Goal: Information Seeking & Learning: Learn about a topic

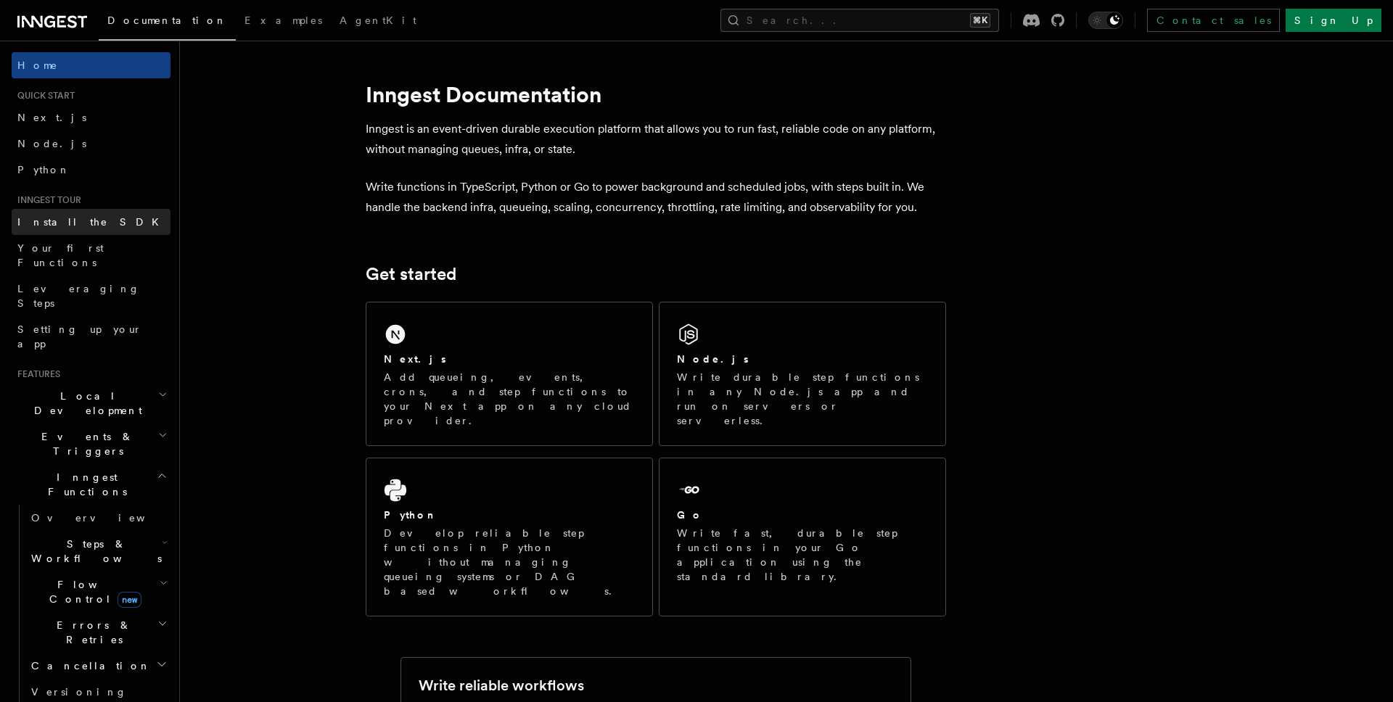
click at [78, 229] on link "Install the SDK" at bounding box center [91, 222] width 159 height 26
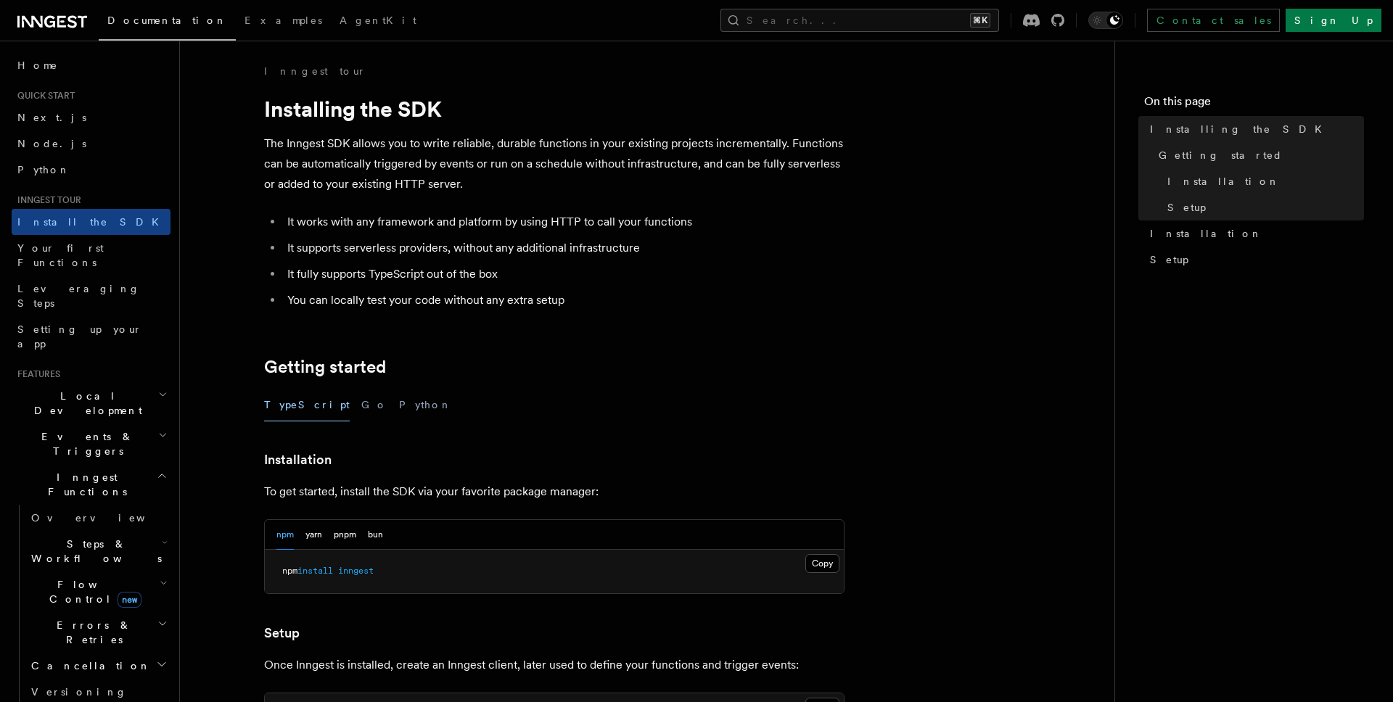
scroll to position [504, 0]
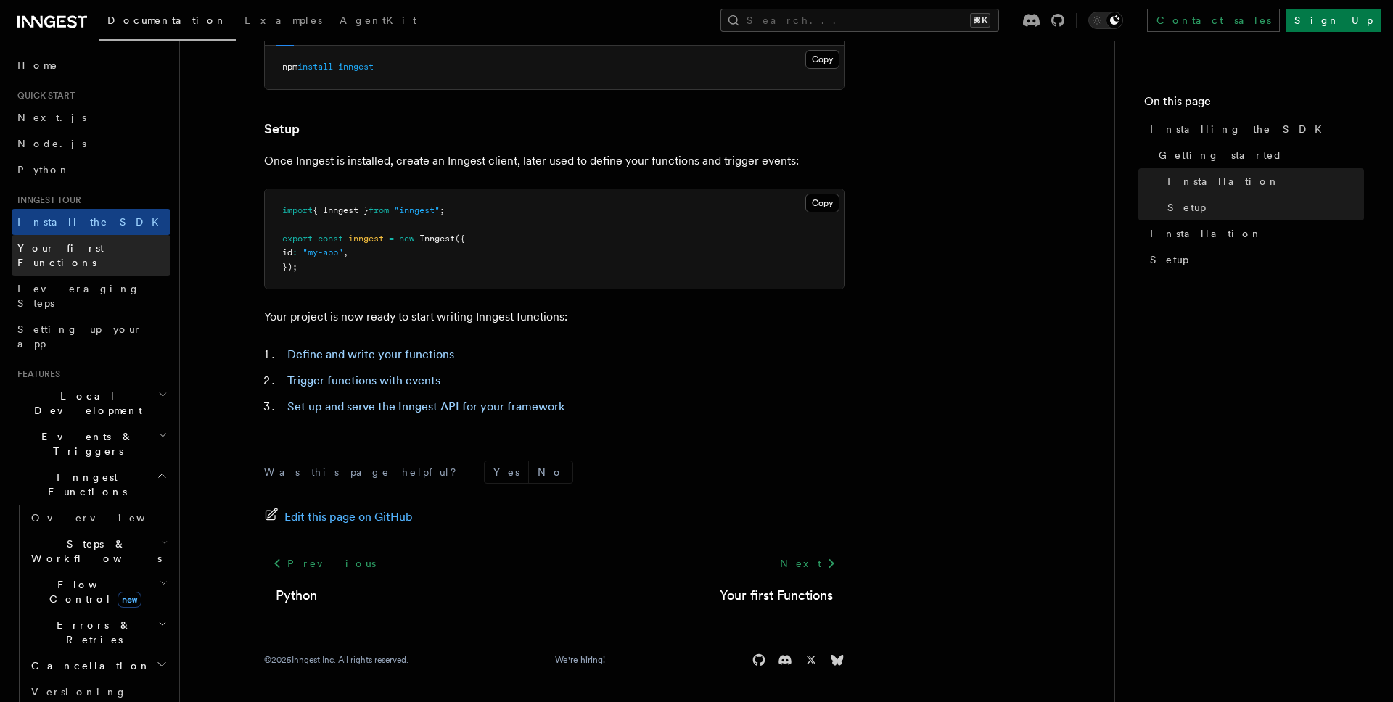
click at [139, 255] on link "Your first Functions" at bounding box center [91, 255] width 159 height 41
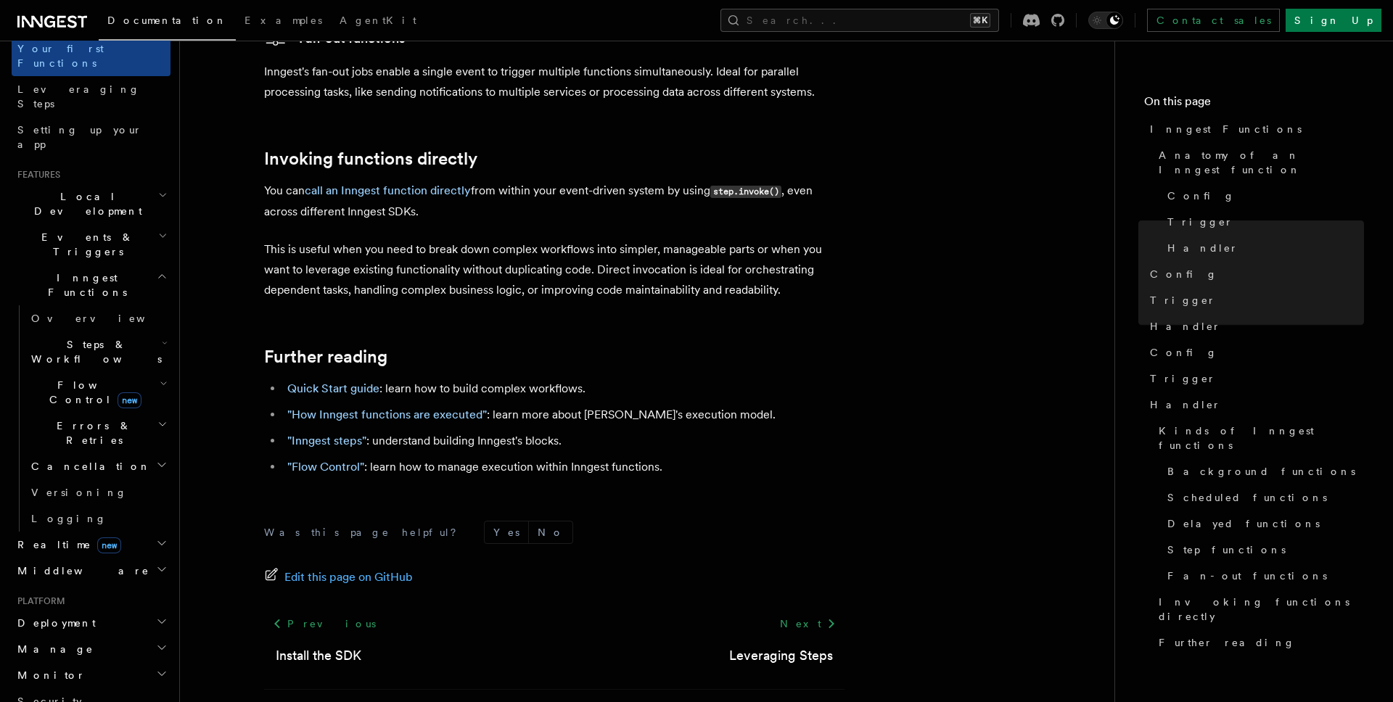
scroll to position [458, 0]
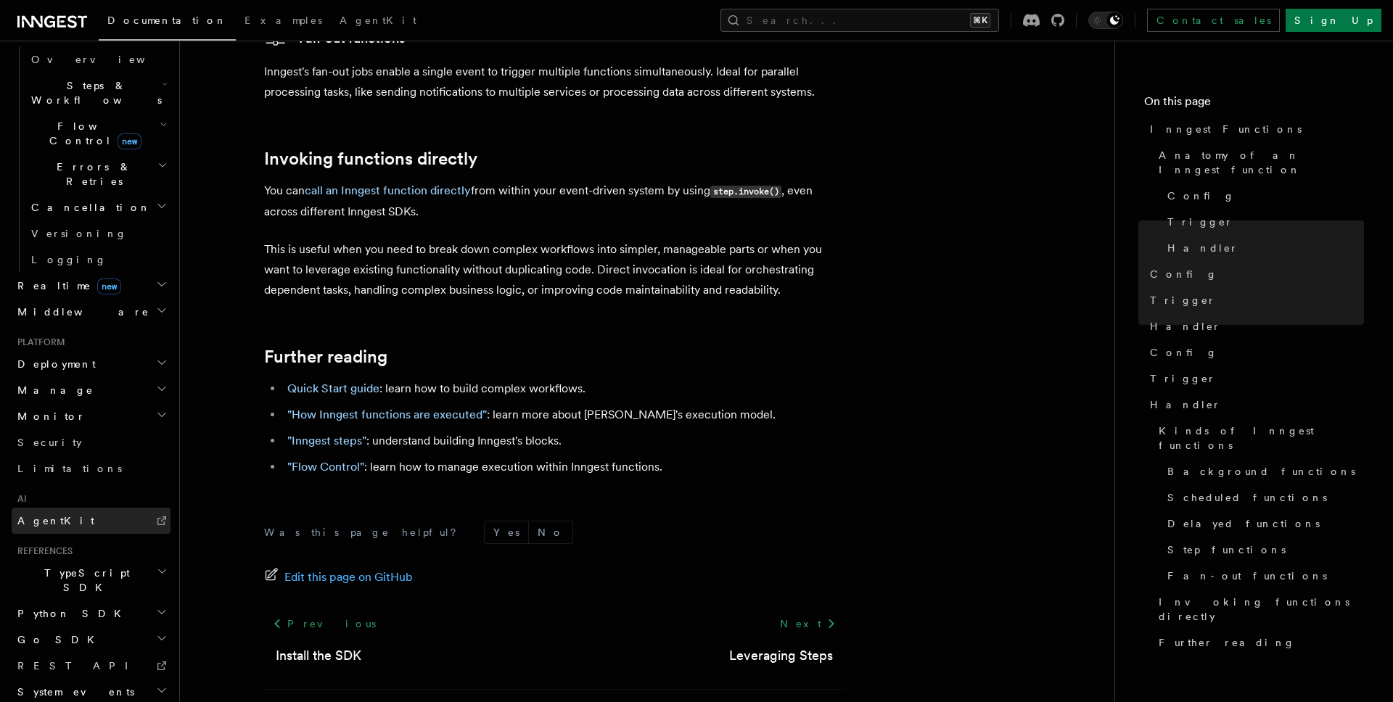
click at [96, 508] on link "AgentKit" at bounding box center [91, 521] width 159 height 26
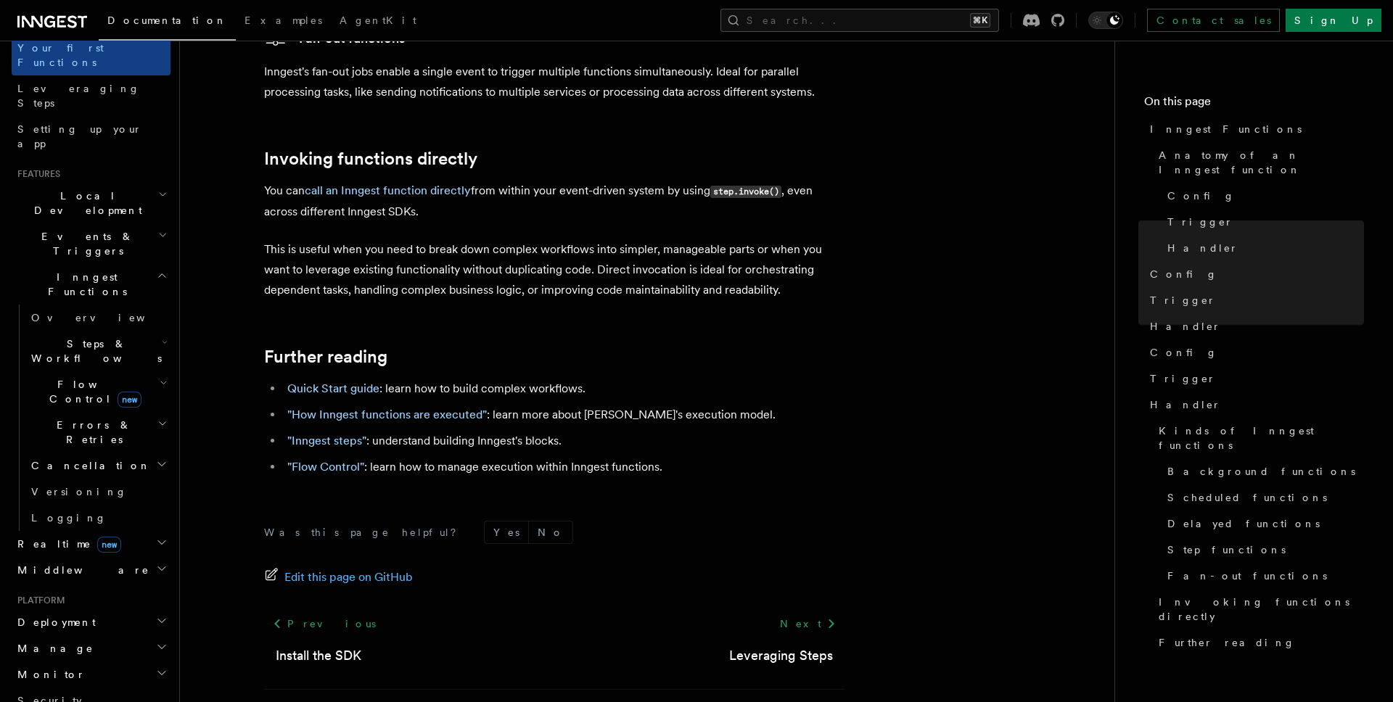
scroll to position [185, 0]
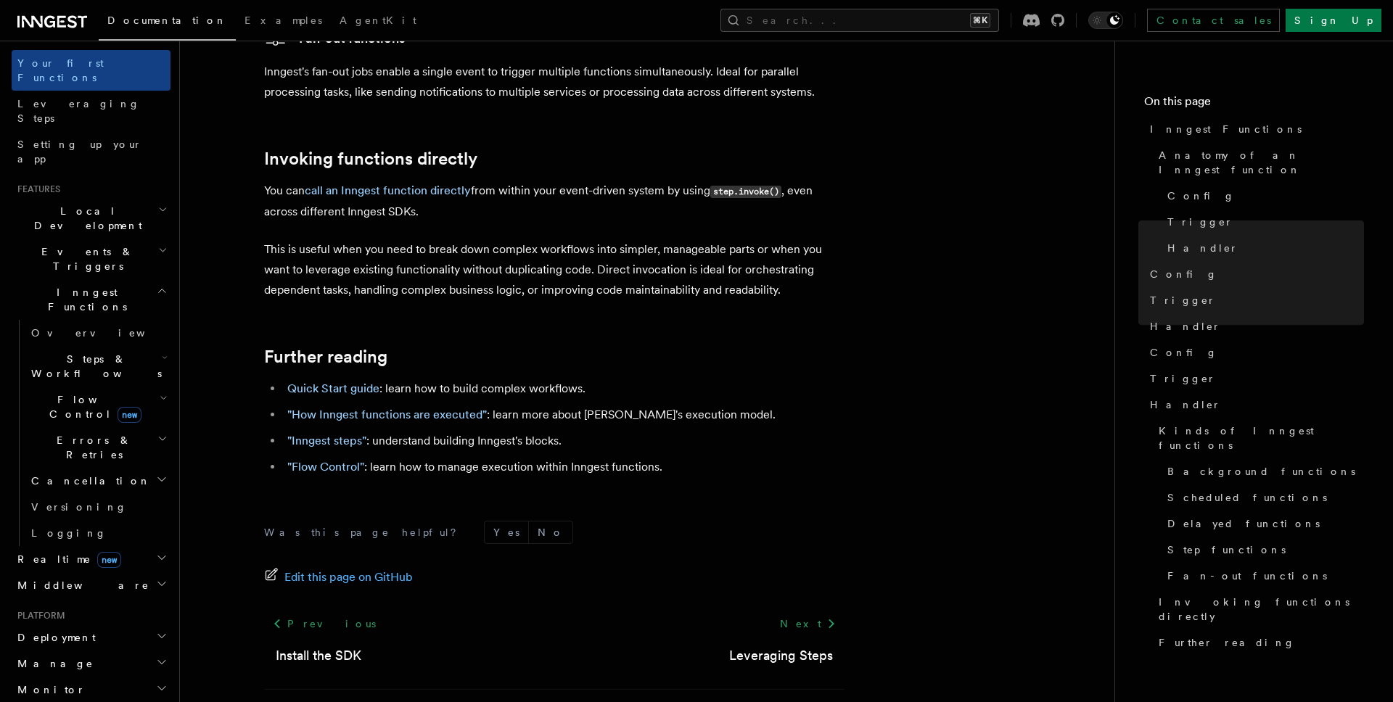
click at [72, 244] on span "Events & Triggers" at bounding box center [85, 258] width 147 height 29
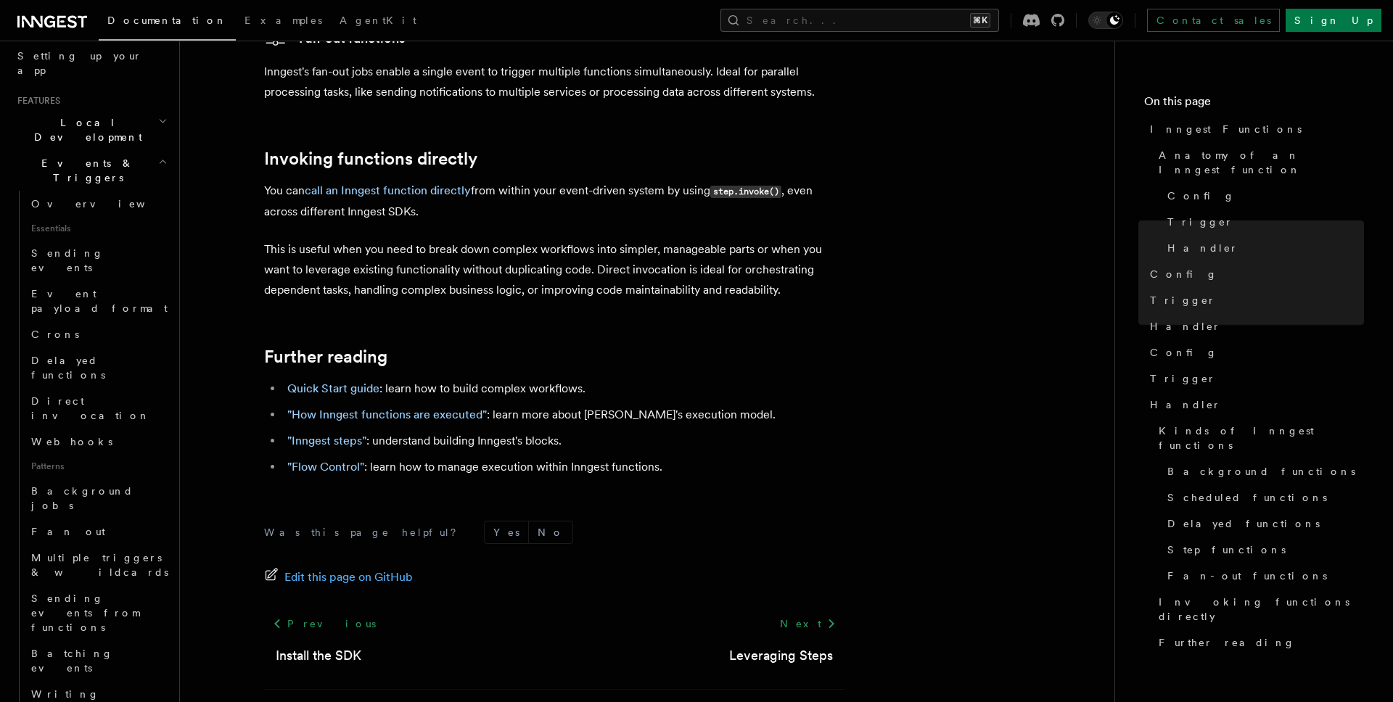
scroll to position [0, 0]
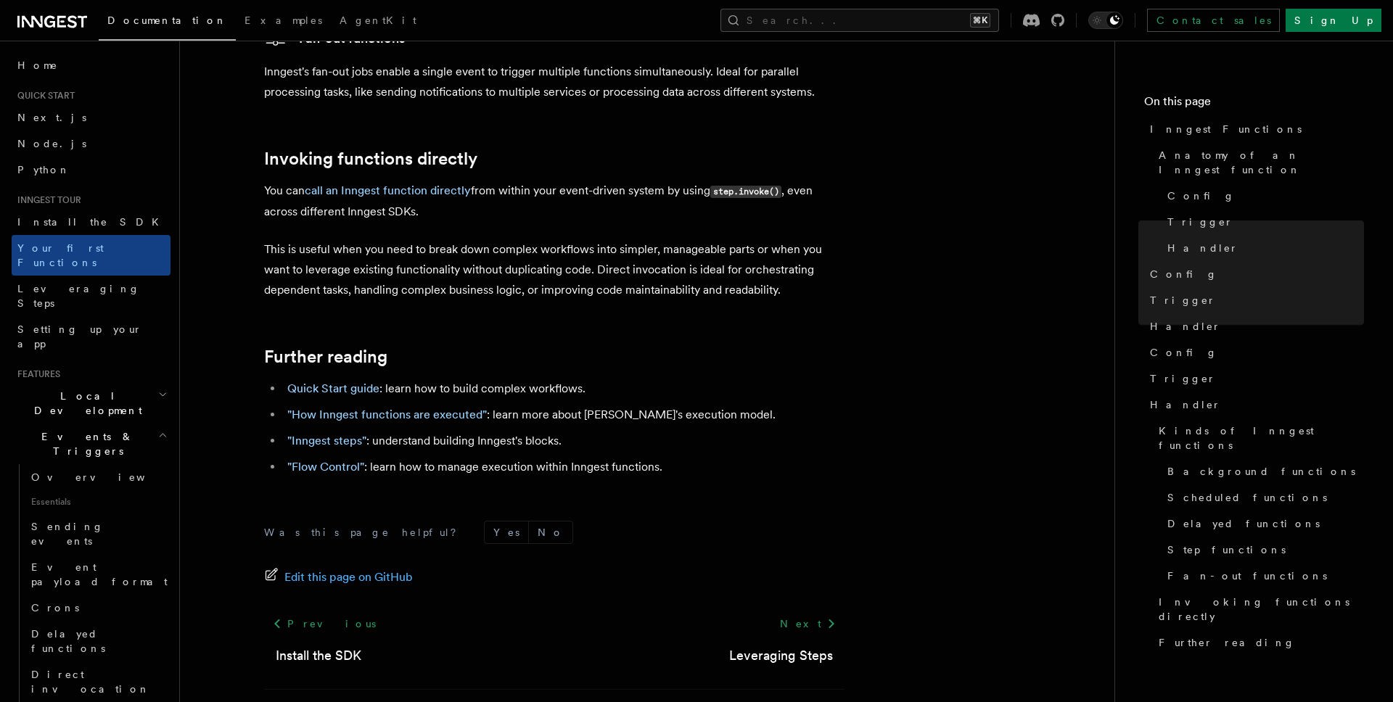
click at [118, 424] on h2 "Events & Triggers" at bounding box center [91, 444] width 159 height 41
click at [107, 383] on h2 "Local Development" at bounding box center [91, 403] width 159 height 41
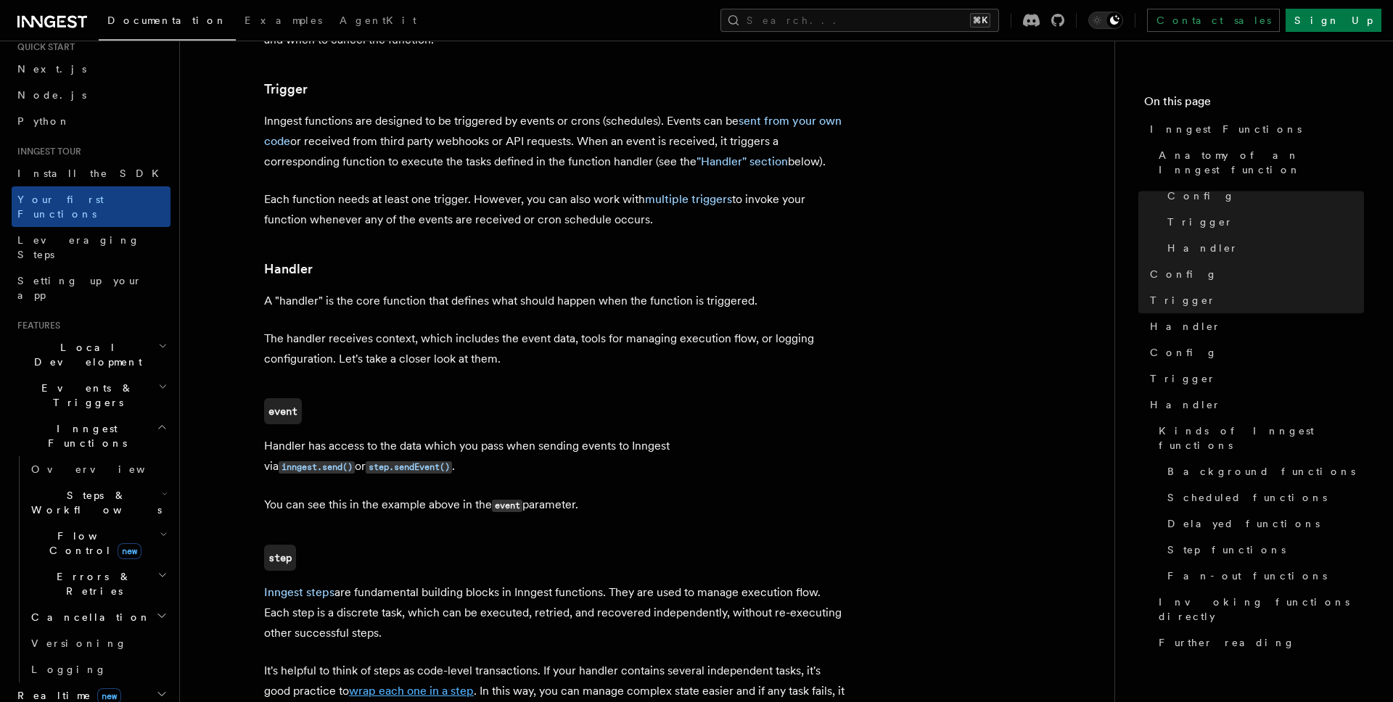
scroll to position [882, 0]
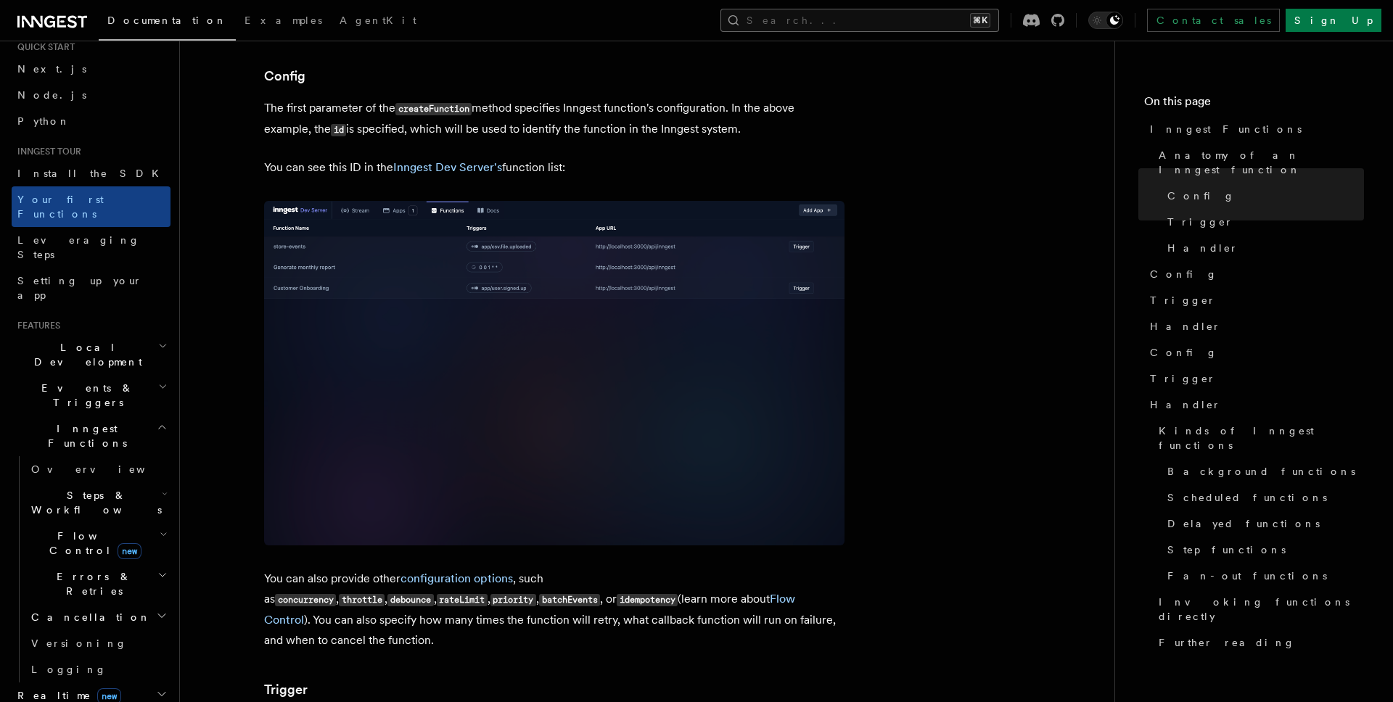
click at [986, 26] on button "Search... ⌘K" at bounding box center [859, 20] width 279 height 23
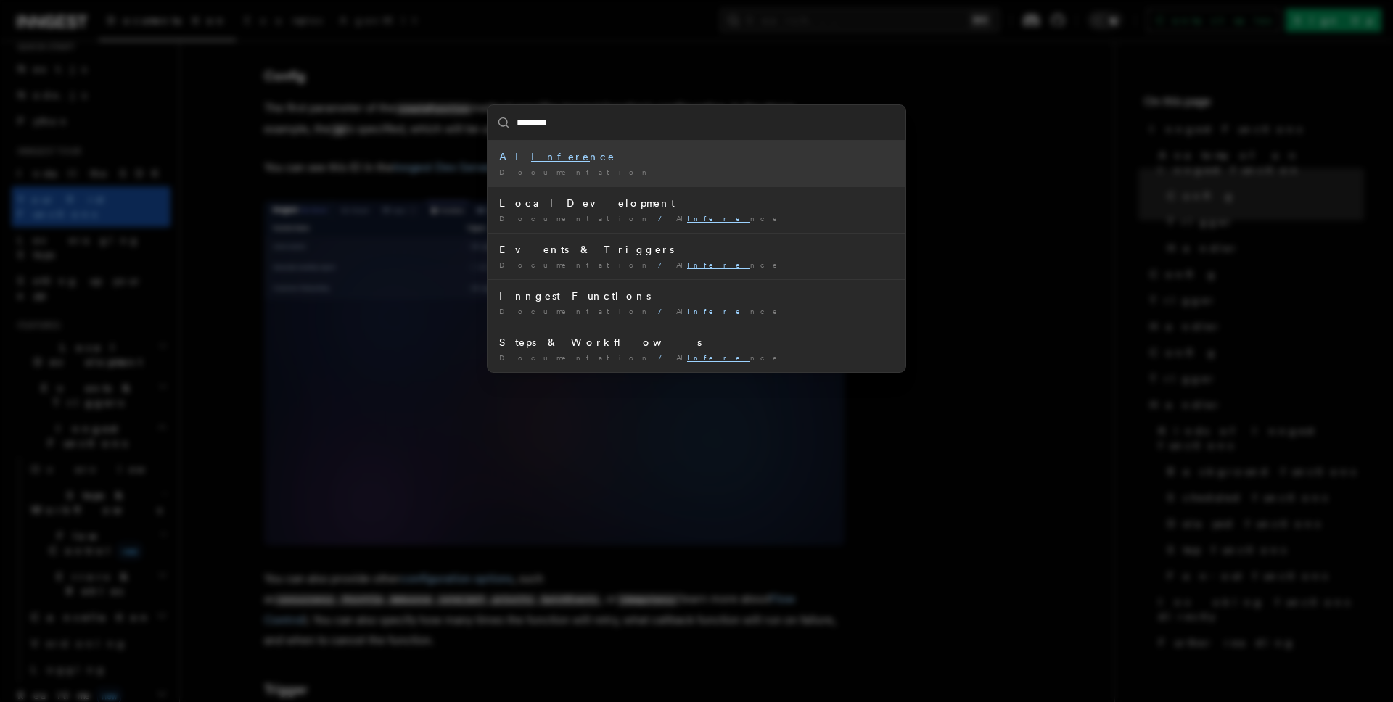
type input "*********"
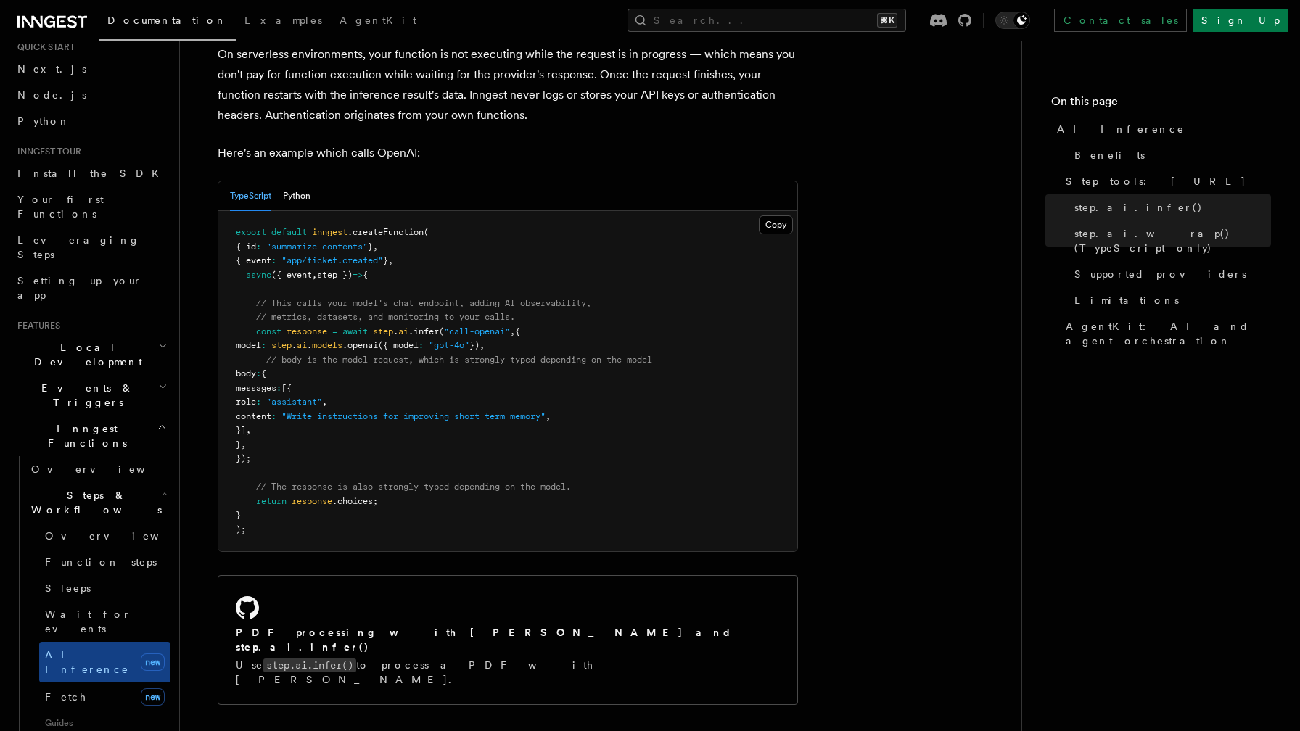
scroll to position [49, 0]
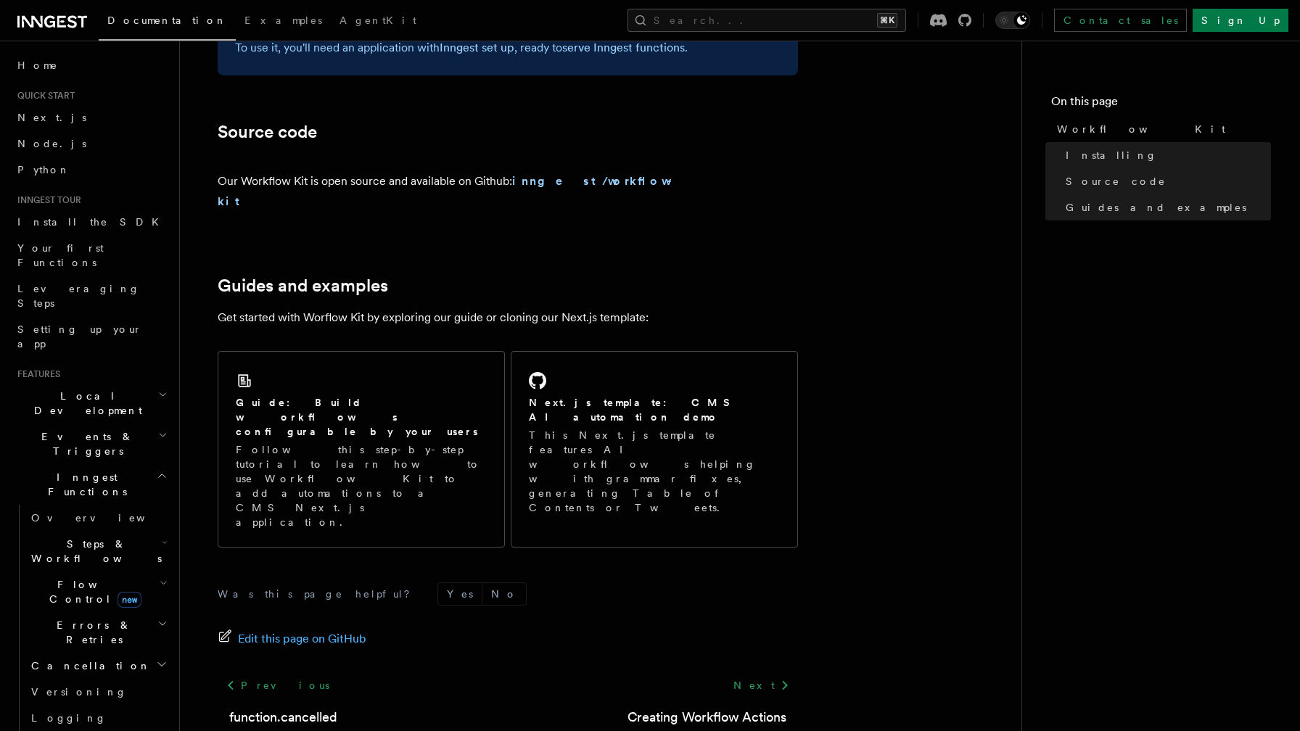
scroll to position [589, 0]
